Goal: Transaction & Acquisition: Purchase product/service

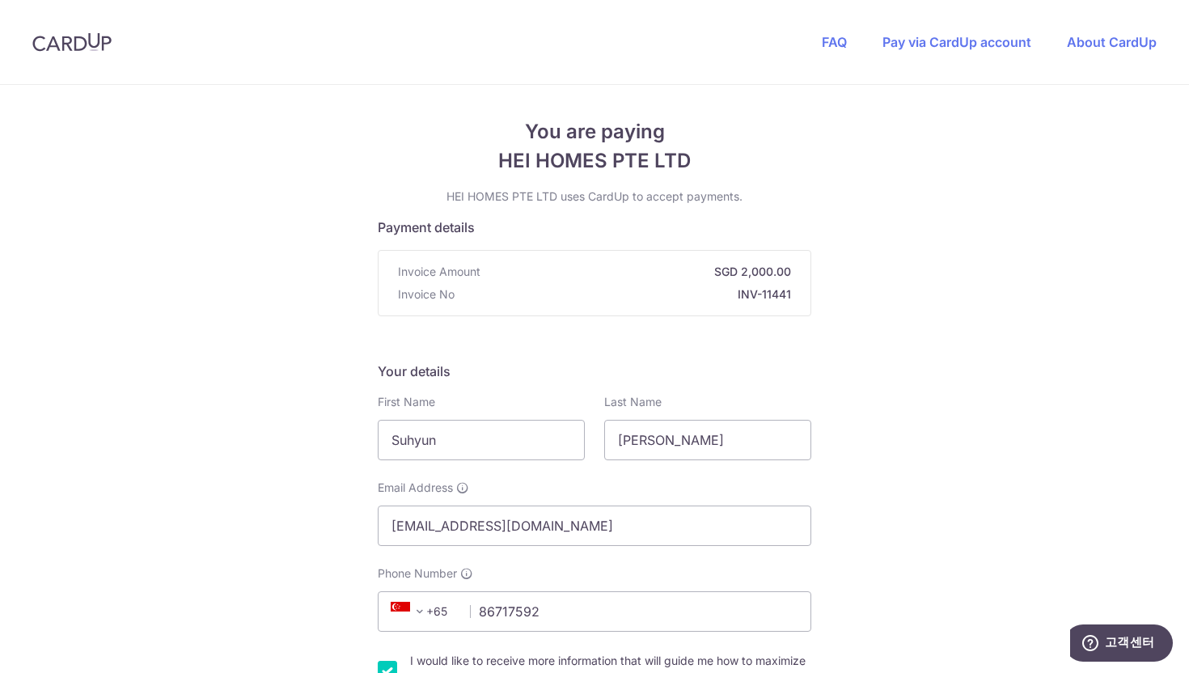
scroll to position [252, 0]
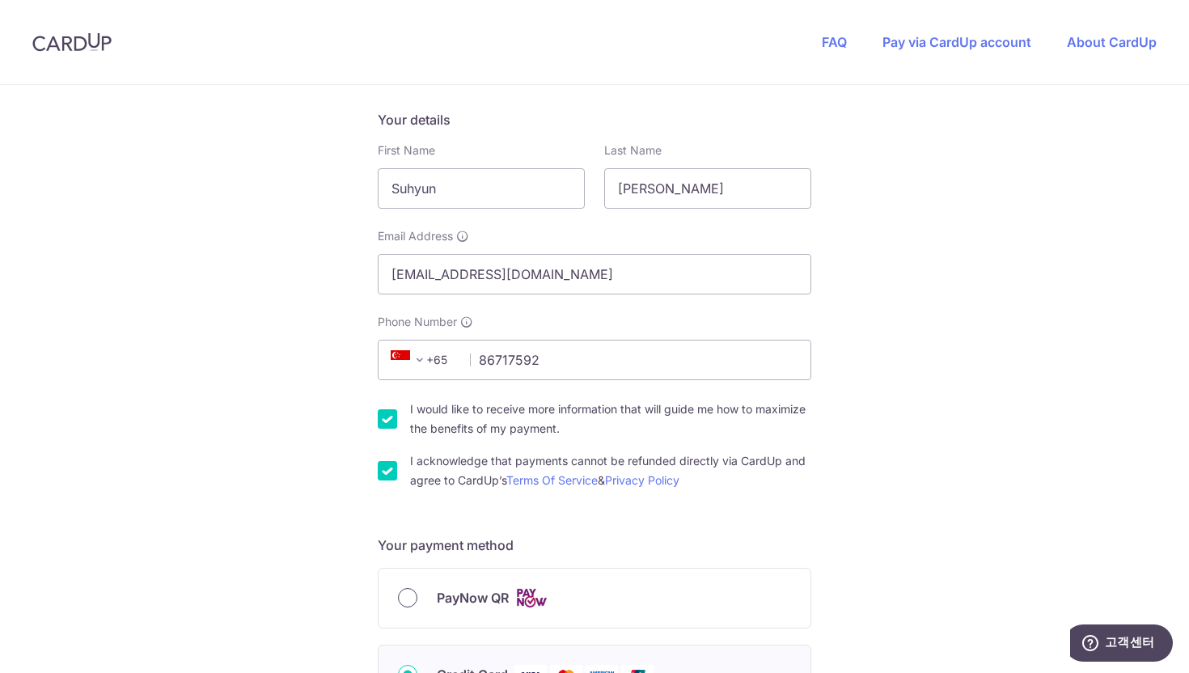
click at [409, 599] on input "PayNow QR" at bounding box center [407, 597] width 19 height 19
radio input "true"
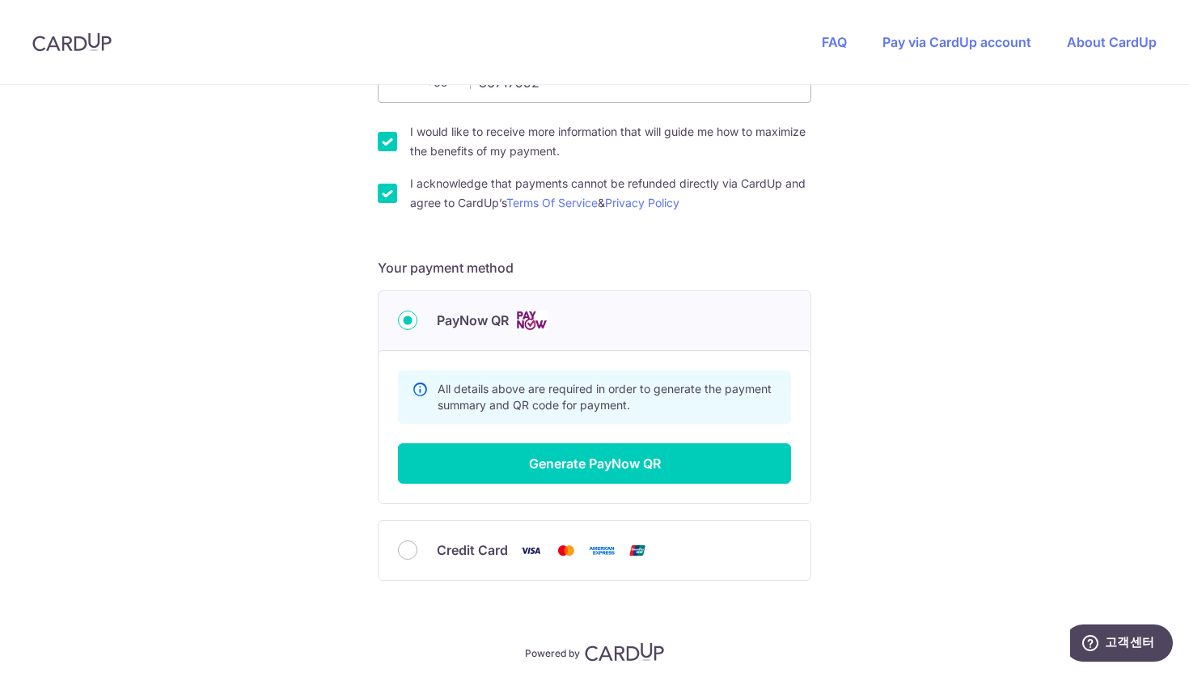
scroll to position [593, 0]
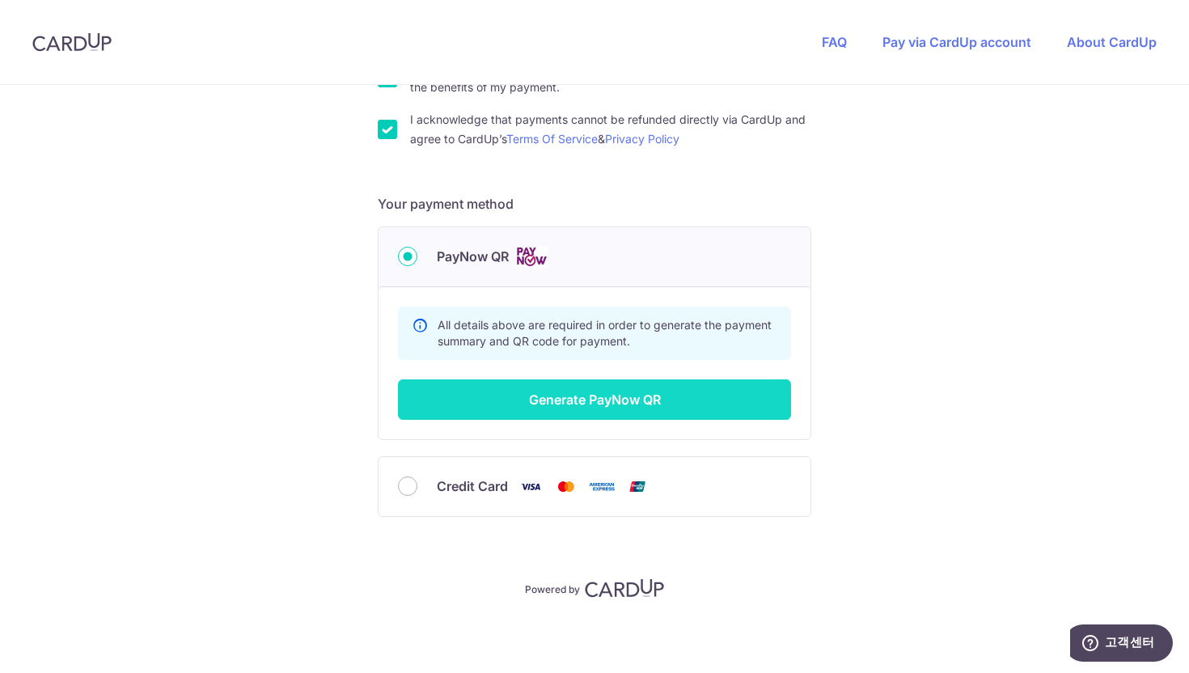
click at [579, 397] on button "Generate PayNow QR" at bounding box center [594, 399] width 393 height 40
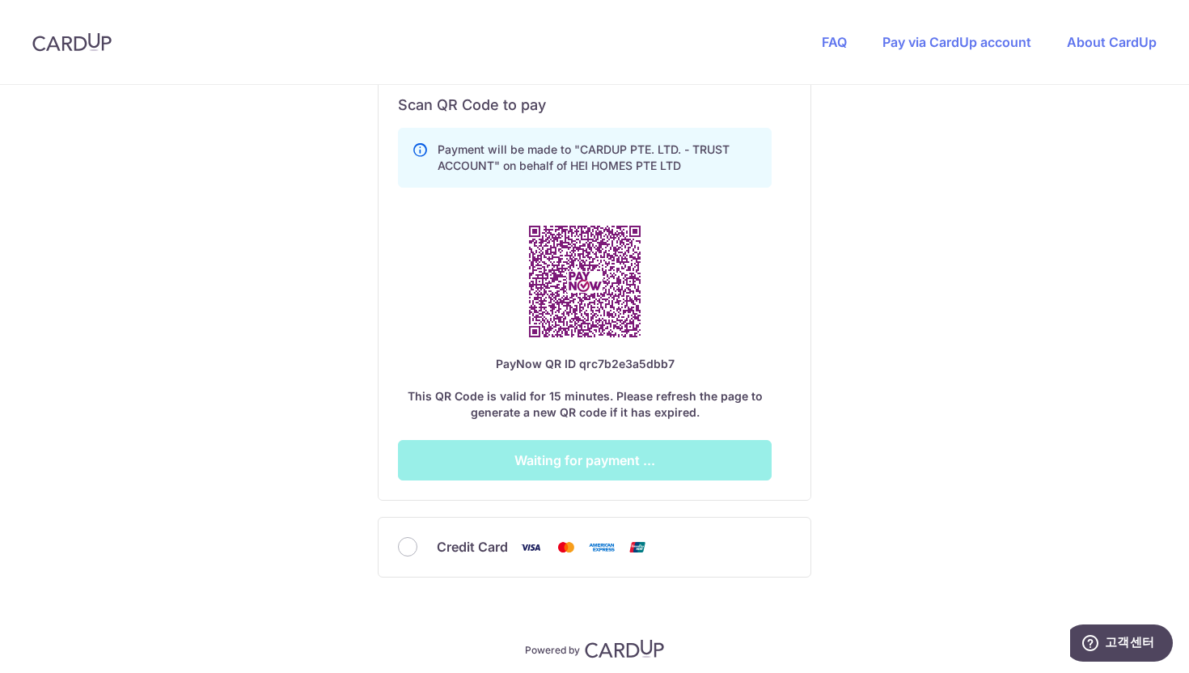
scroll to position [956, 0]
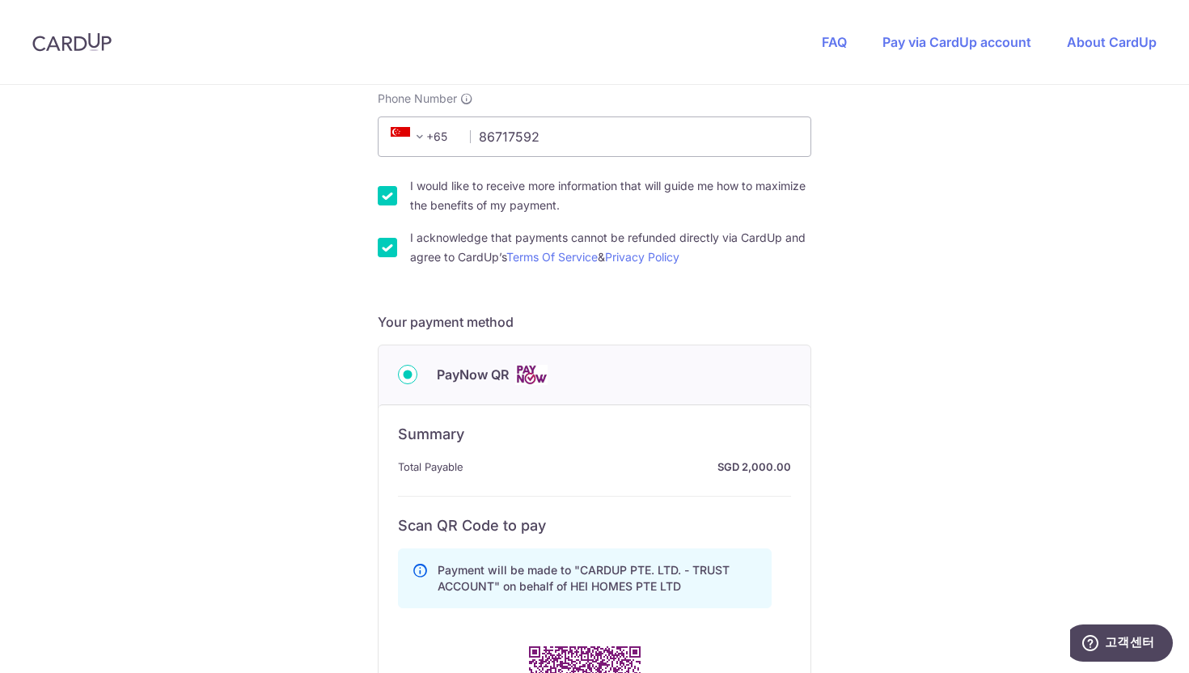
scroll to position [0, 0]
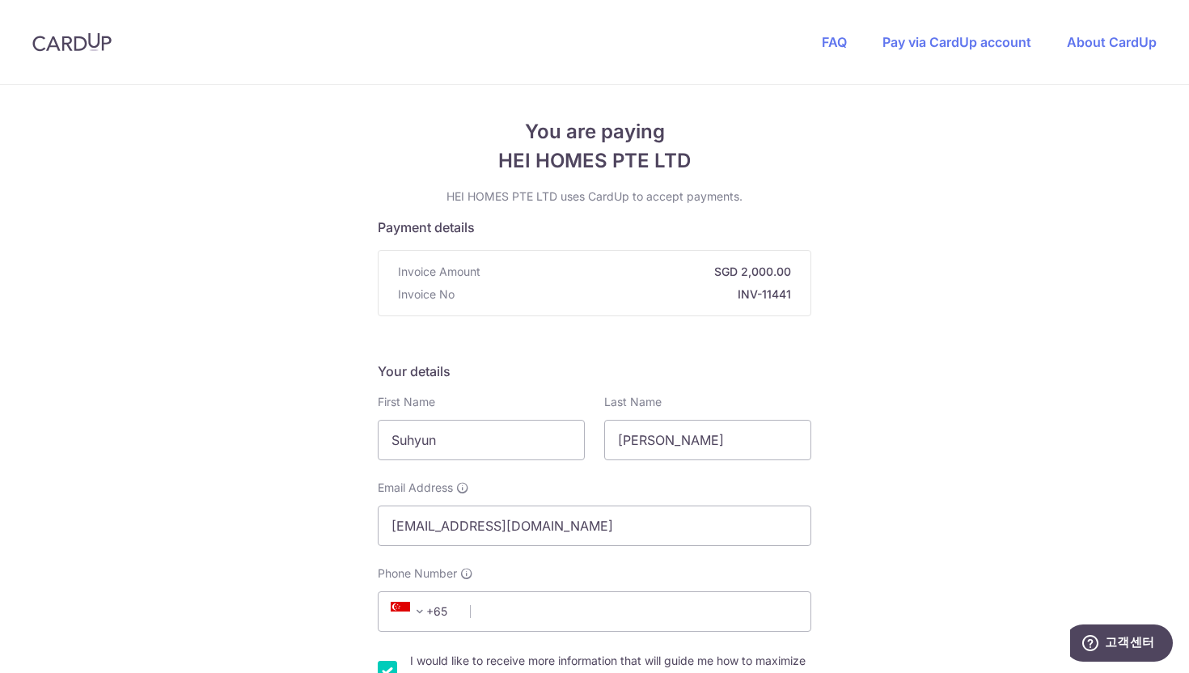
scroll to position [319, 0]
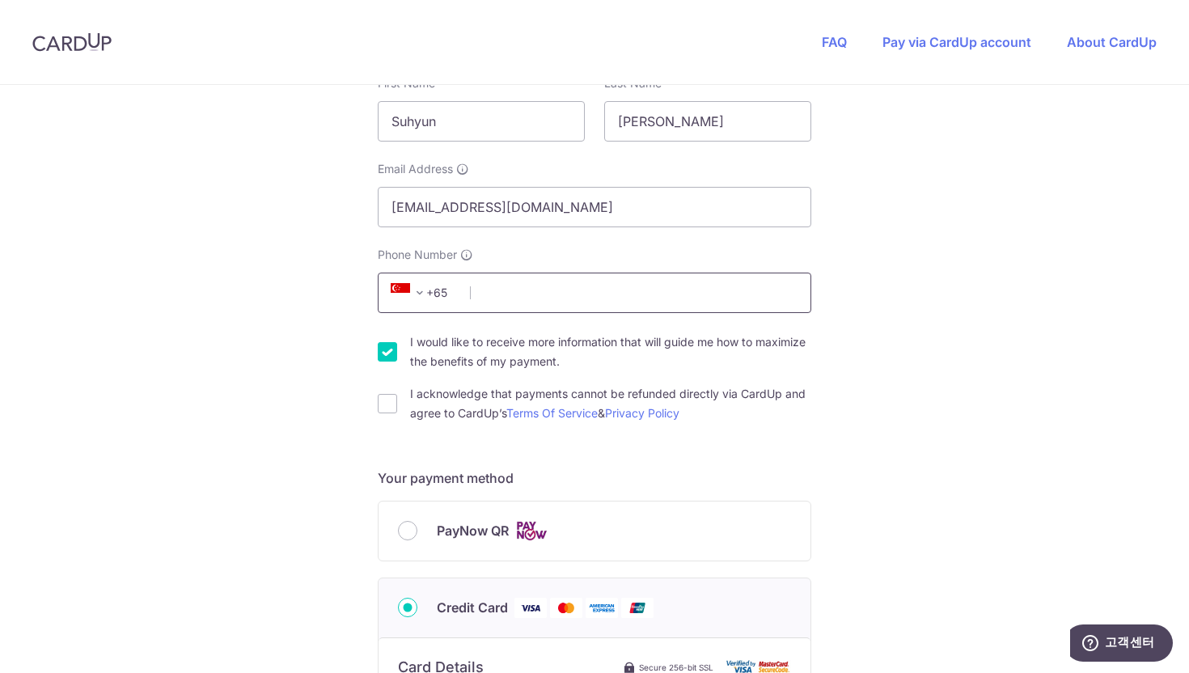
click at [620, 286] on input "Phone Number" at bounding box center [595, 293] width 434 height 40
type input "86717592"
click at [388, 398] on input "I acknowledge that payments cannot be refunded directly via CardUp and agree to…" at bounding box center [387, 403] width 19 height 19
checkbox input "true"
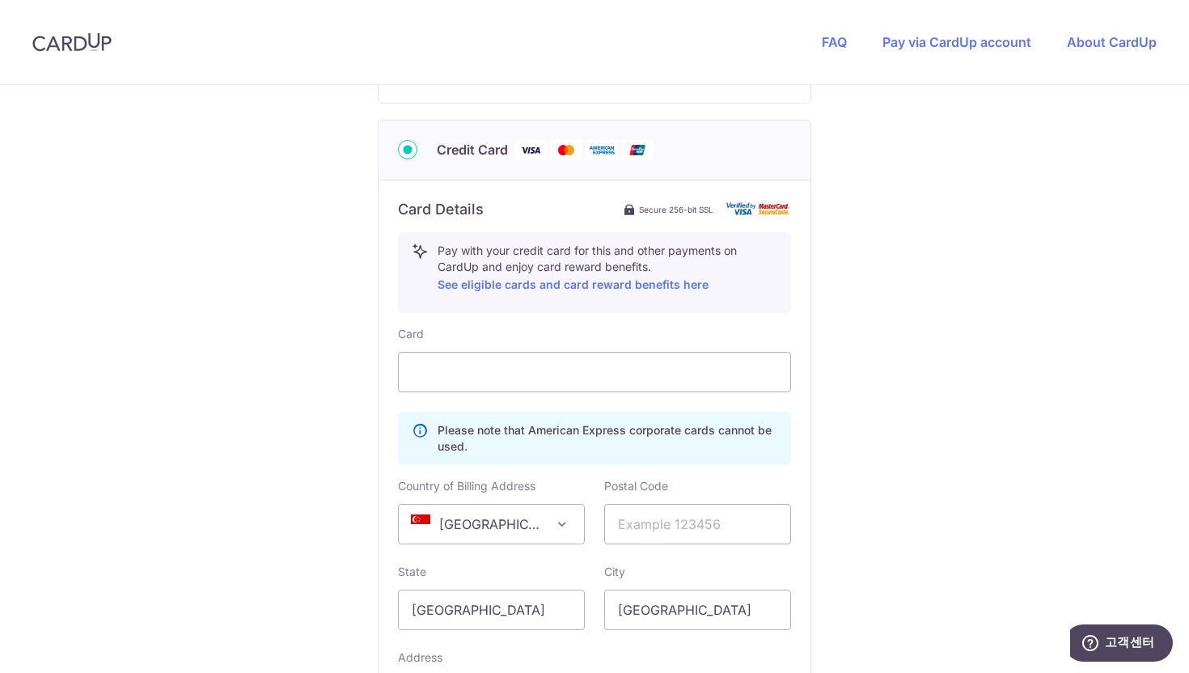
scroll to position [773, 0]
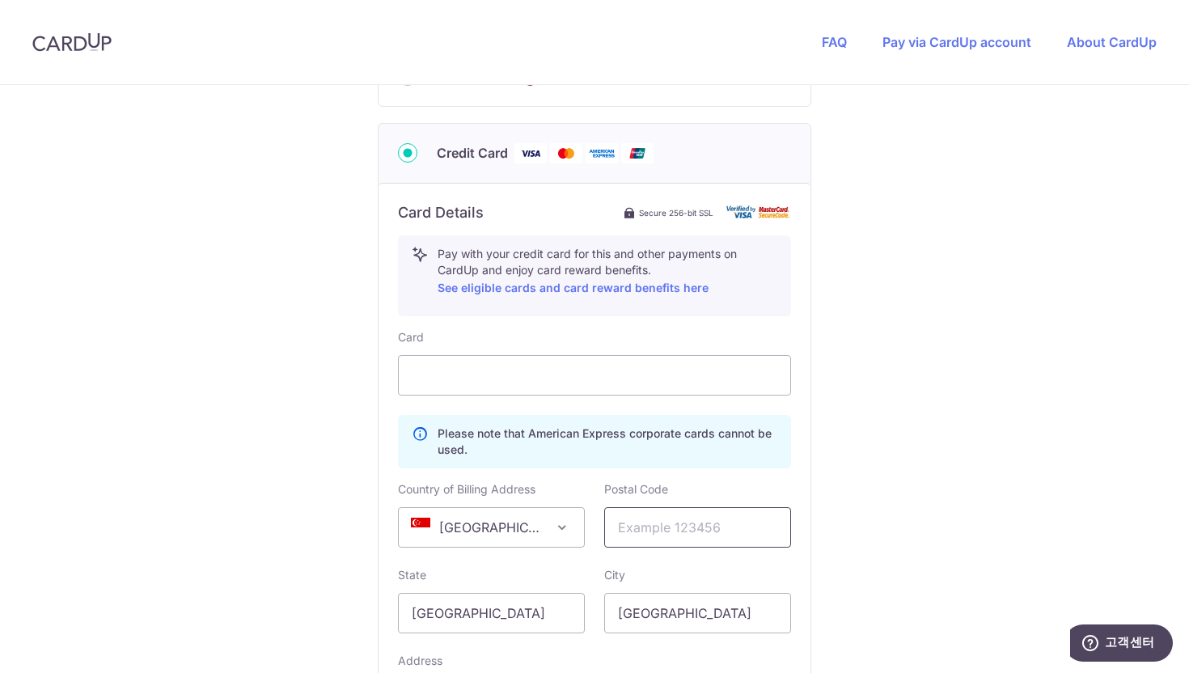
click at [644, 524] on input "text" at bounding box center [697, 527] width 187 height 40
type input "207228"
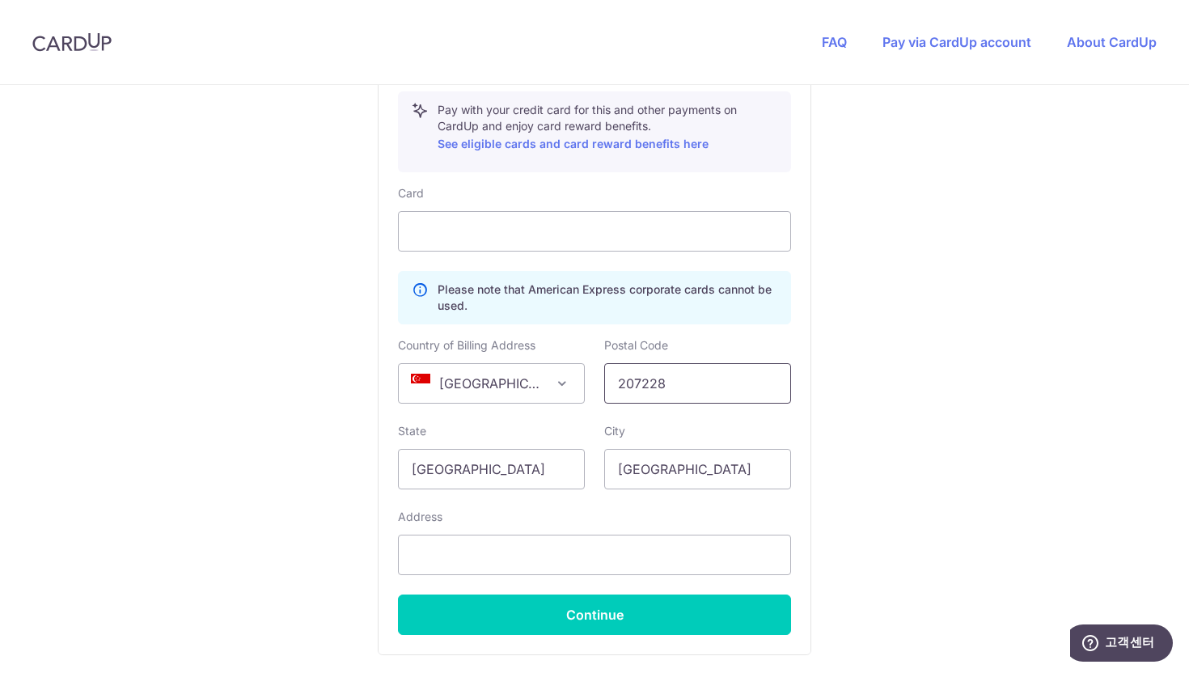
scroll to position [1056, 0]
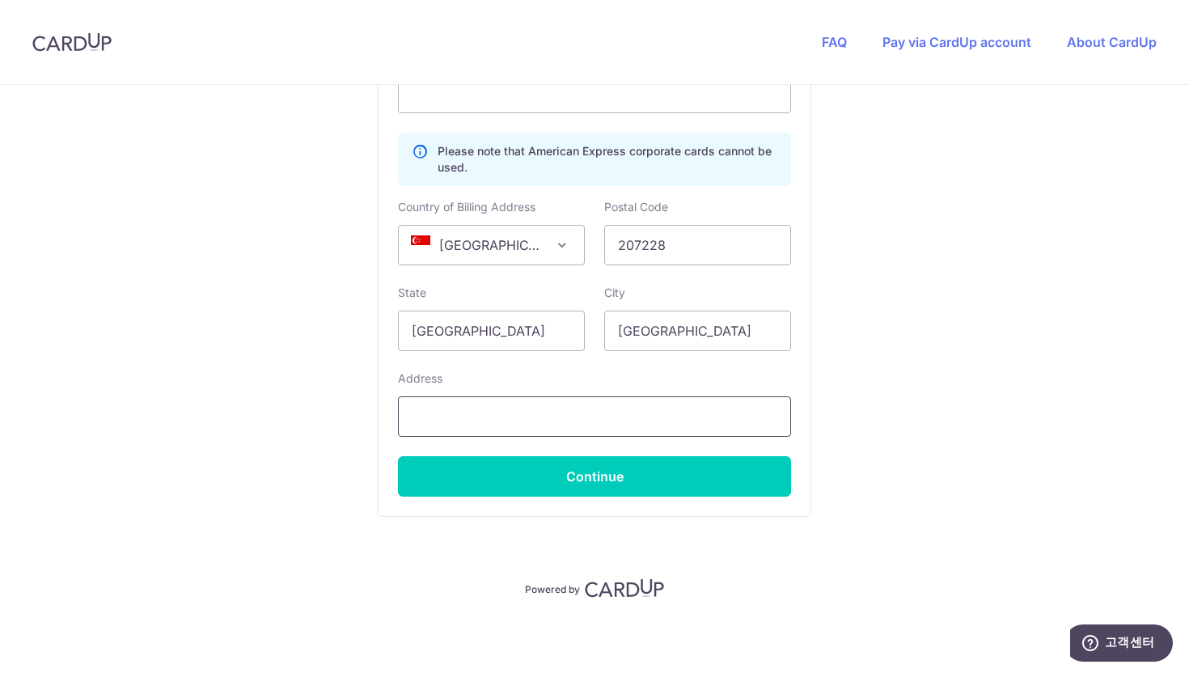
click at [590, 421] on input "text" at bounding box center [594, 416] width 393 height 40
type input "4 Kitchener Link"
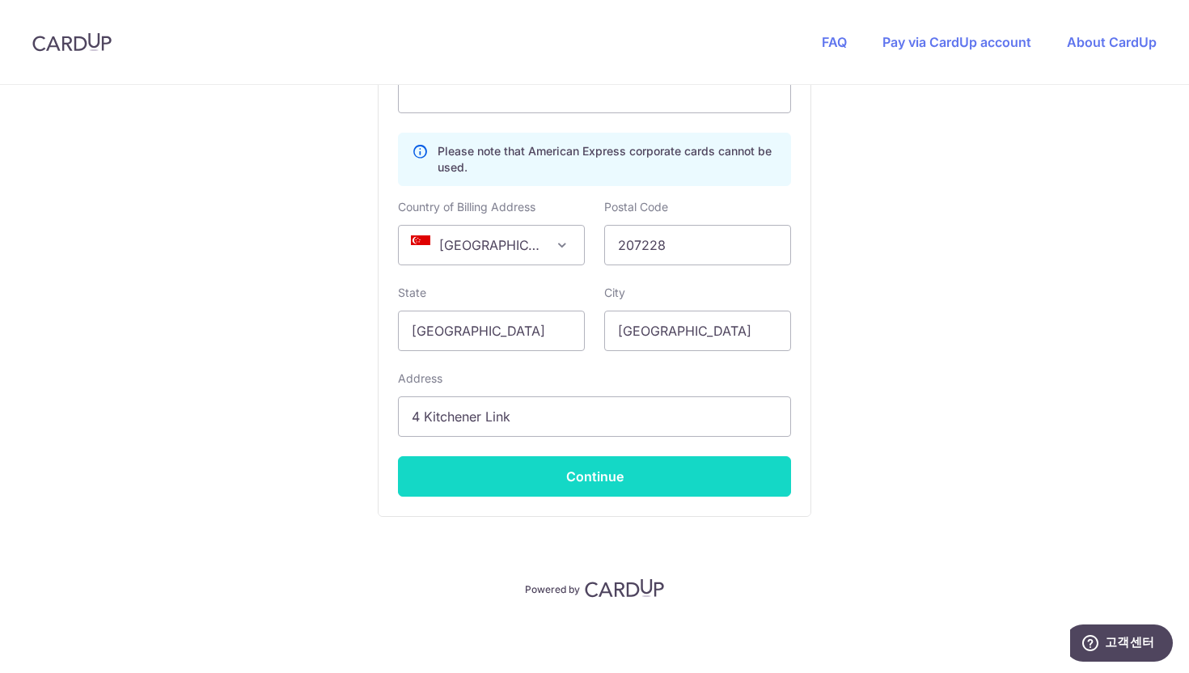
click at [548, 478] on button "Continue" at bounding box center [594, 476] width 393 height 40
type input "**** 4516"
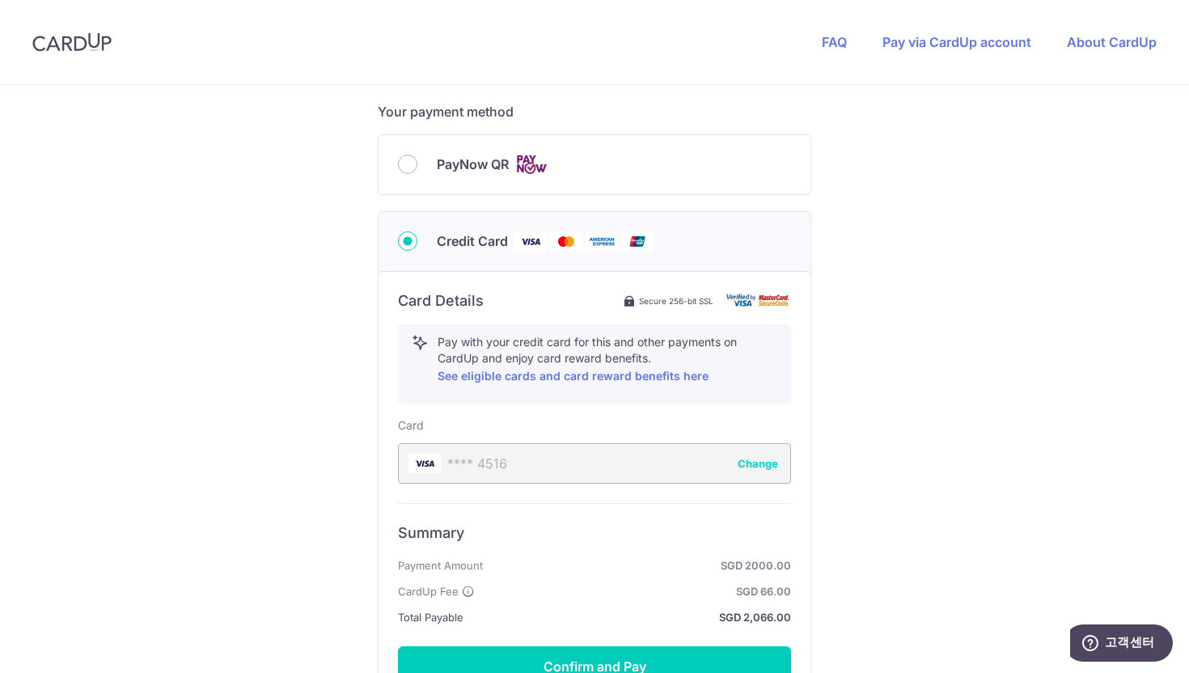
scroll to position [875, 0]
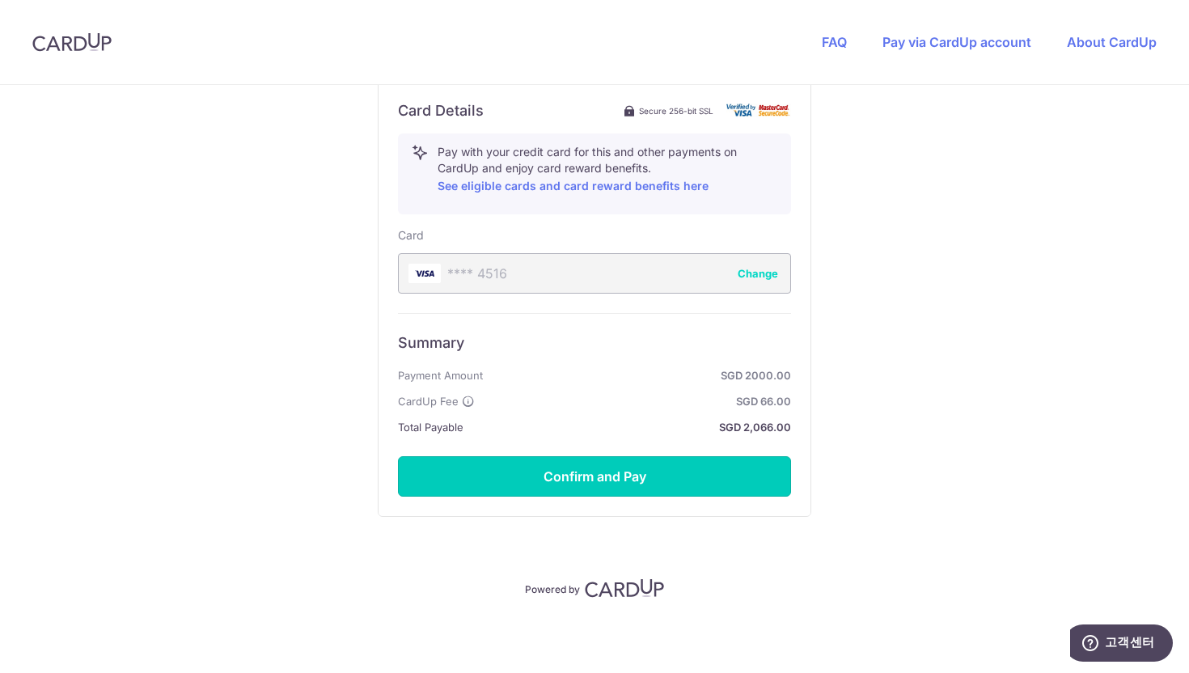
click at [548, 478] on button "Confirm and Pay" at bounding box center [594, 476] width 393 height 40
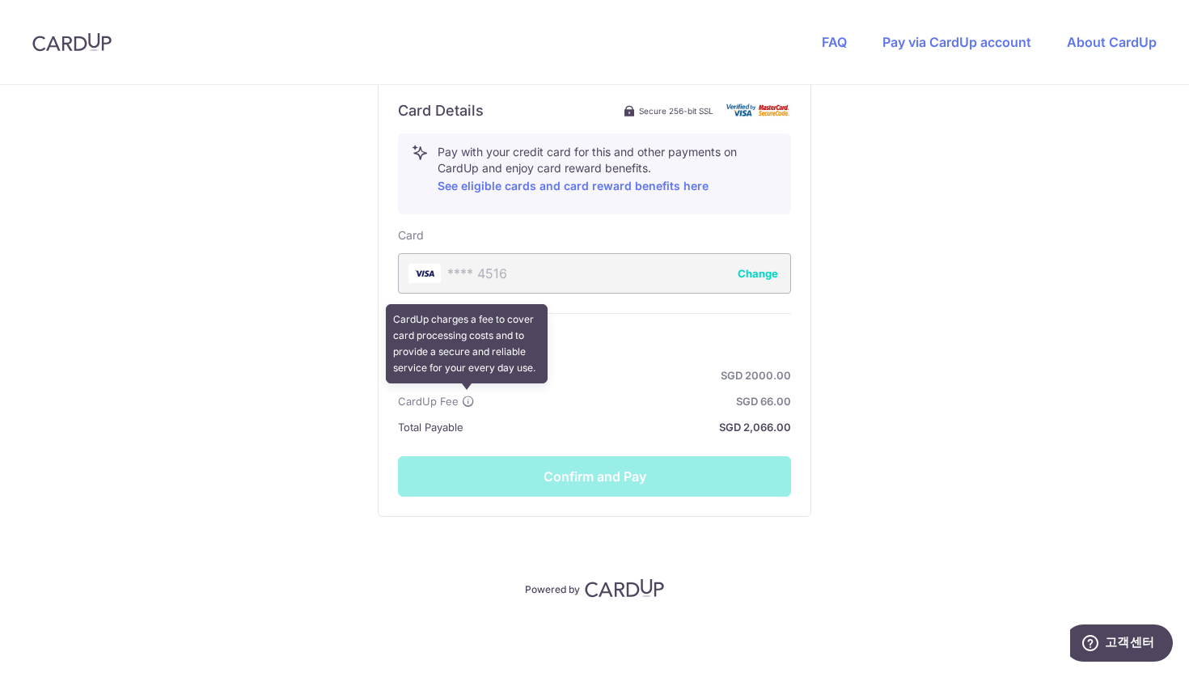
click at [469, 400] on icon at bounding box center [468, 401] width 13 height 13
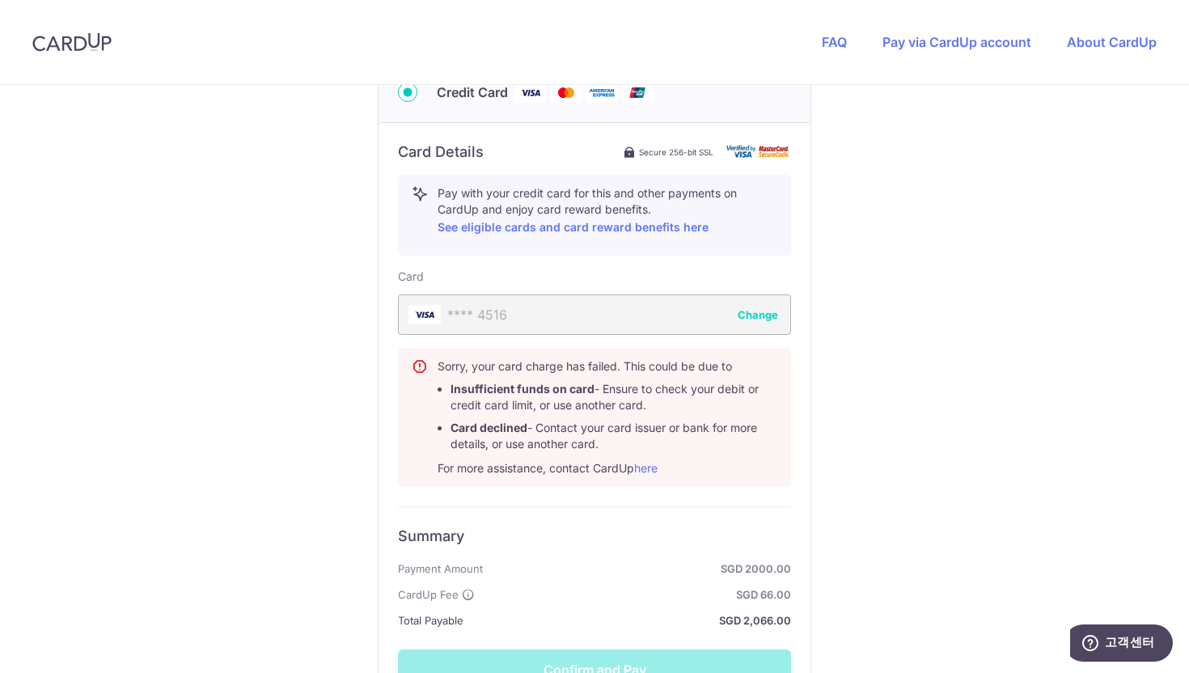
scroll to position [794, 0]
